Goal: Find specific page/section: Find specific page/section

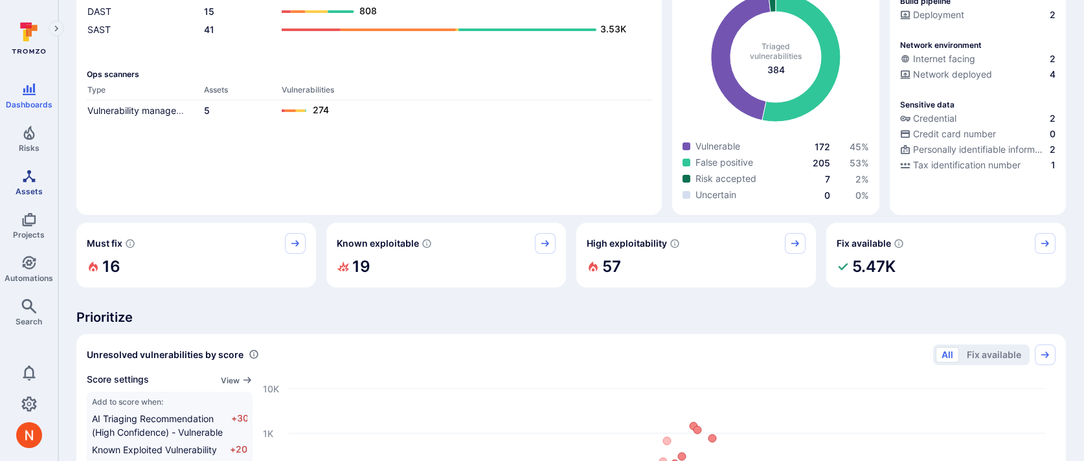
click at [28, 183] on icon "Assets" at bounding box center [29, 176] width 16 height 16
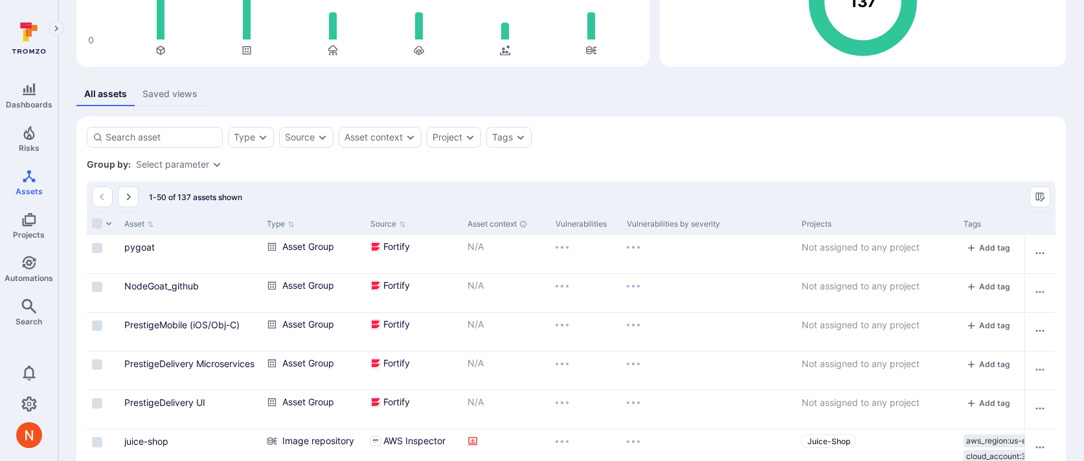
scroll to position [184, 0]
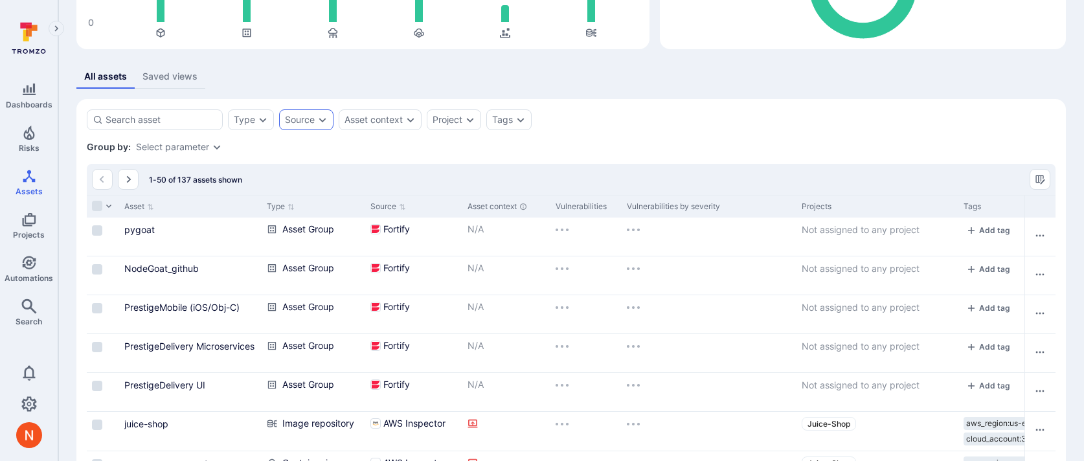
click at [320, 141] on div "Group by: Select parameter" at bounding box center [571, 146] width 968 height 13
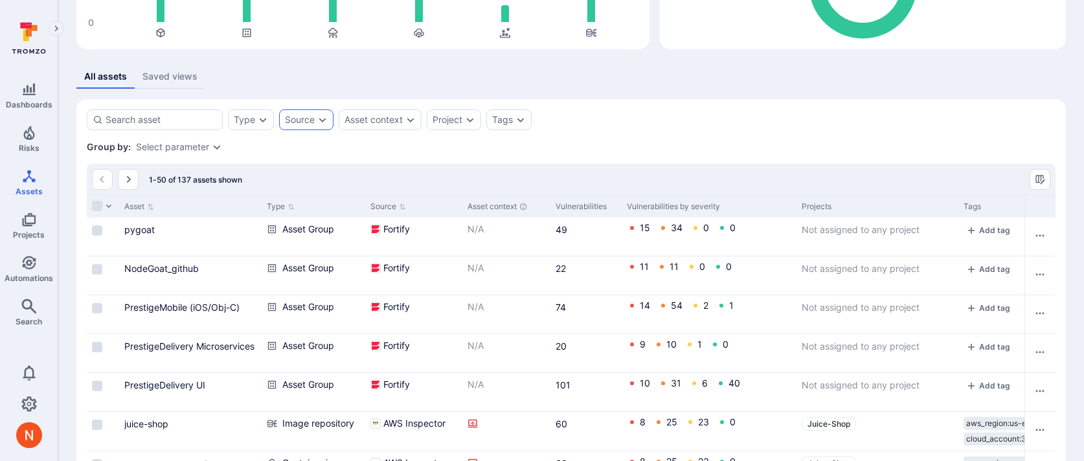
click at [320, 128] on div "Source" at bounding box center [306, 119] width 54 height 21
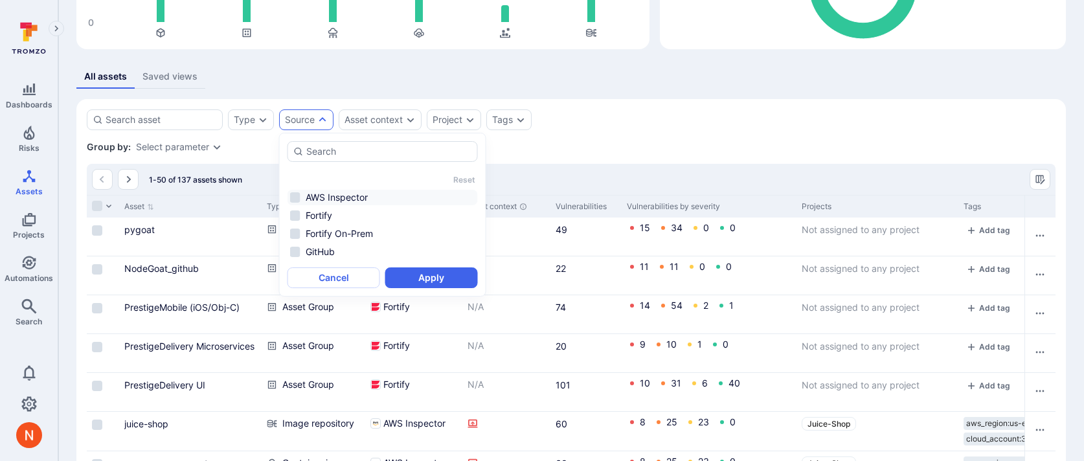
click at [342, 197] on li "AWS Inspector" at bounding box center [382, 198] width 190 height 16
click at [427, 278] on button "Apply" at bounding box center [431, 277] width 93 height 21
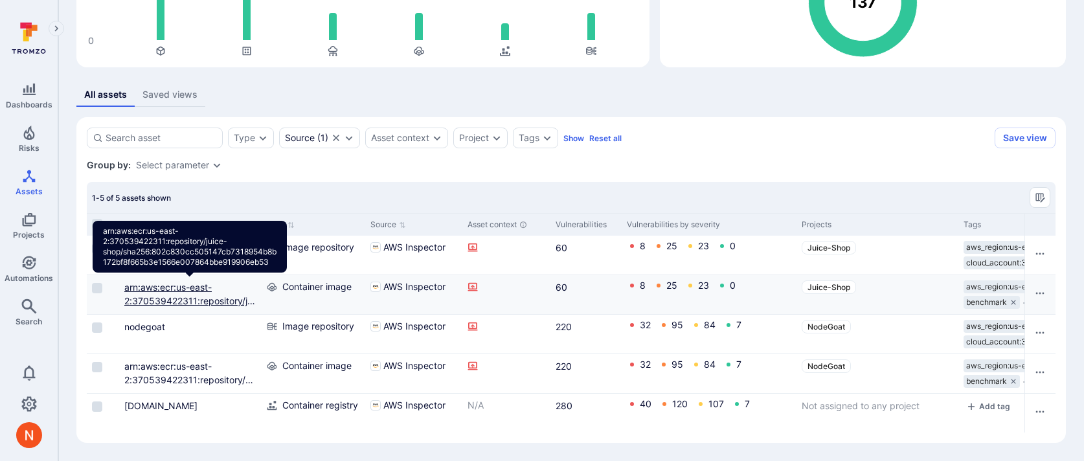
click at [207, 300] on link "arn:aws:ecr:us-east-2:370539422311:repository/juice-shop/sha256:802c830cc505147…" at bounding box center [189, 328] width 131 height 93
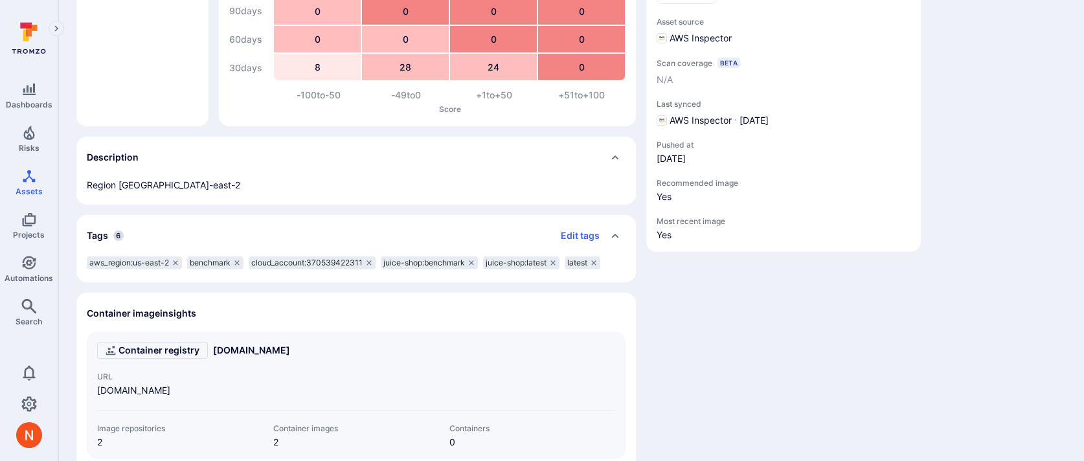
scroll to position [180, 0]
